Goal: Task Accomplishment & Management: Complete application form

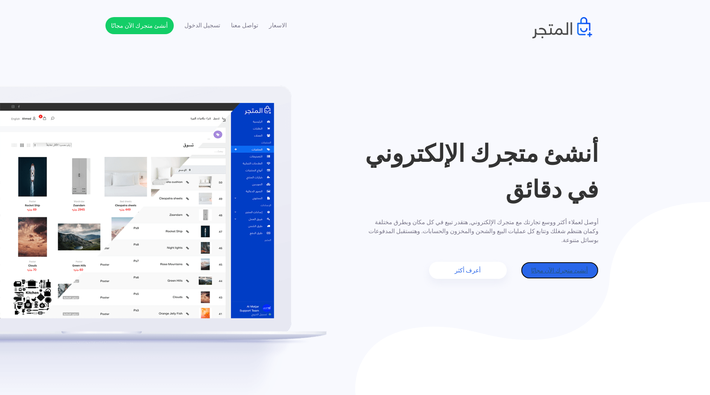
click at [558, 272] on link "أنشئ متجرك الآن مجانًا" at bounding box center [560, 270] width 78 height 17
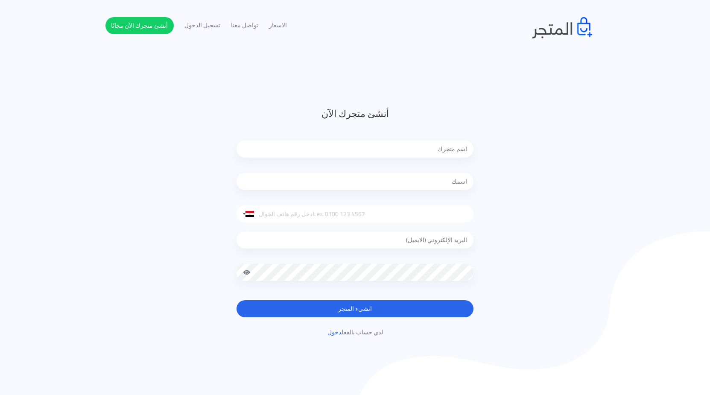
click at [449, 149] on input "text" at bounding box center [355, 148] width 237 height 17
click at [431, 150] on input "text" at bounding box center [355, 148] width 237 height 17
click at [456, 184] on input "text" at bounding box center [355, 181] width 237 height 17
click at [452, 149] on input "text" at bounding box center [355, 148] width 237 height 17
type input "ابراهيم"
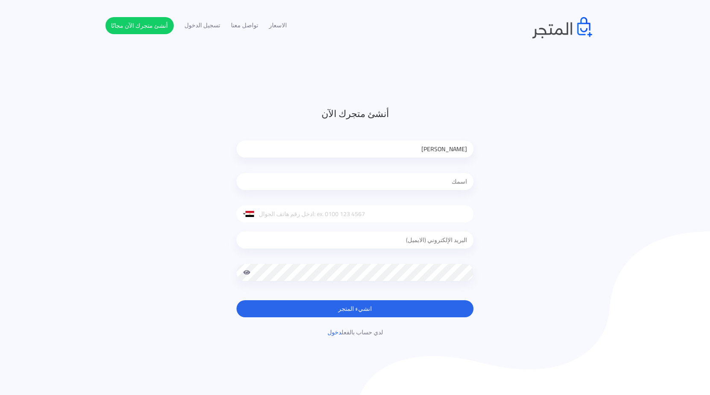
click at [448, 185] on input "text" at bounding box center [355, 181] width 237 height 17
type input "ابراهيم"
click at [462, 249] on div at bounding box center [355, 241] width 237 height 39
click at [455, 245] on input "email" at bounding box center [355, 239] width 237 height 17
click at [462, 243] on input "email" at bounding box center [355, 239] width 237 height 17
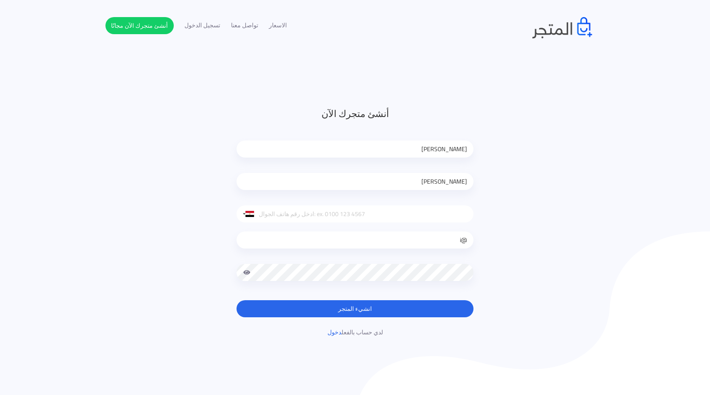
type input "@"
click at [455, 283] on div at bounding box center [355, 279] width 237 height 30
click at [243, 272] on span at bounding box center [247, 272] width 8 height 17
click at [367, 306] on button "انشيء المتجر" at bounding box center [355, 308] width 237 height 17
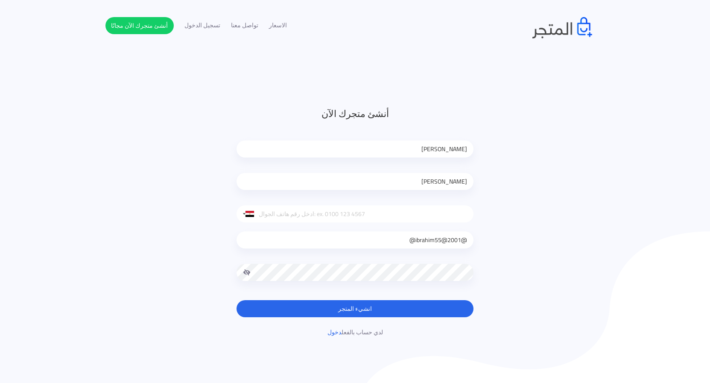
type input "@ibrahim55@2001@"
click at [445, 299] on form "أنشئ متجرك الآن ابراهيم ابراهيم United States +1 United Kingdom +44 Afghanistan…" at bounding box center [355, 212] width 237 height 211
click at [444, 308] on button "انشيء المتجر" at bounding box center [355, 308] width 237 height 17
